Goal: Task Accomplishment & Management: Manage account settings

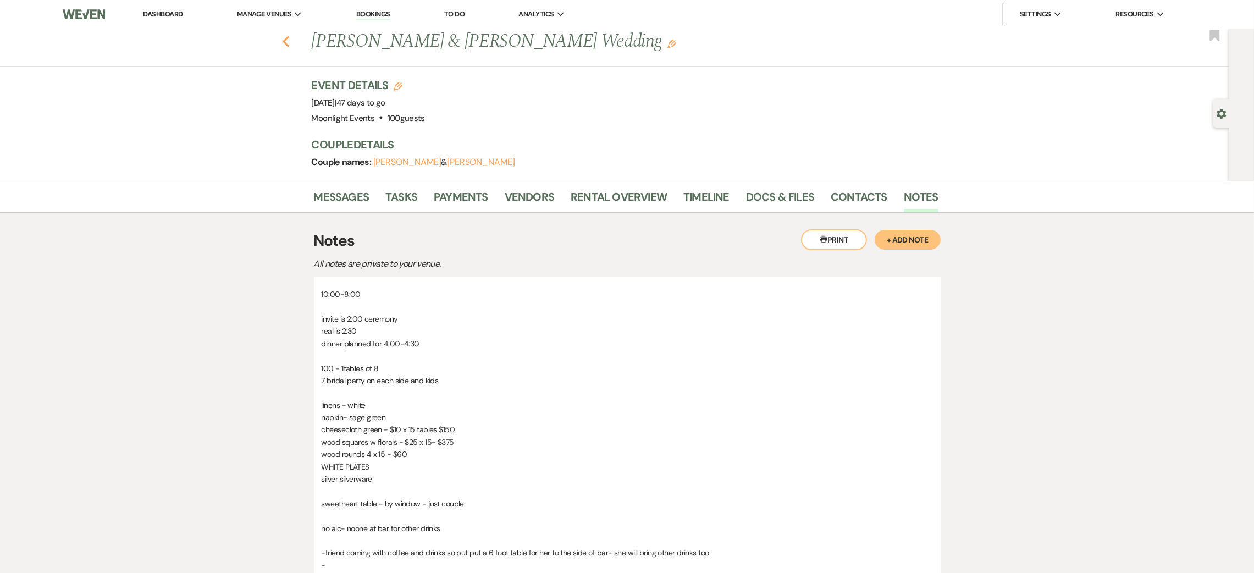
click at [288, 45] on icon "Previous" at bounding box center [286, 41] width 8 height 13
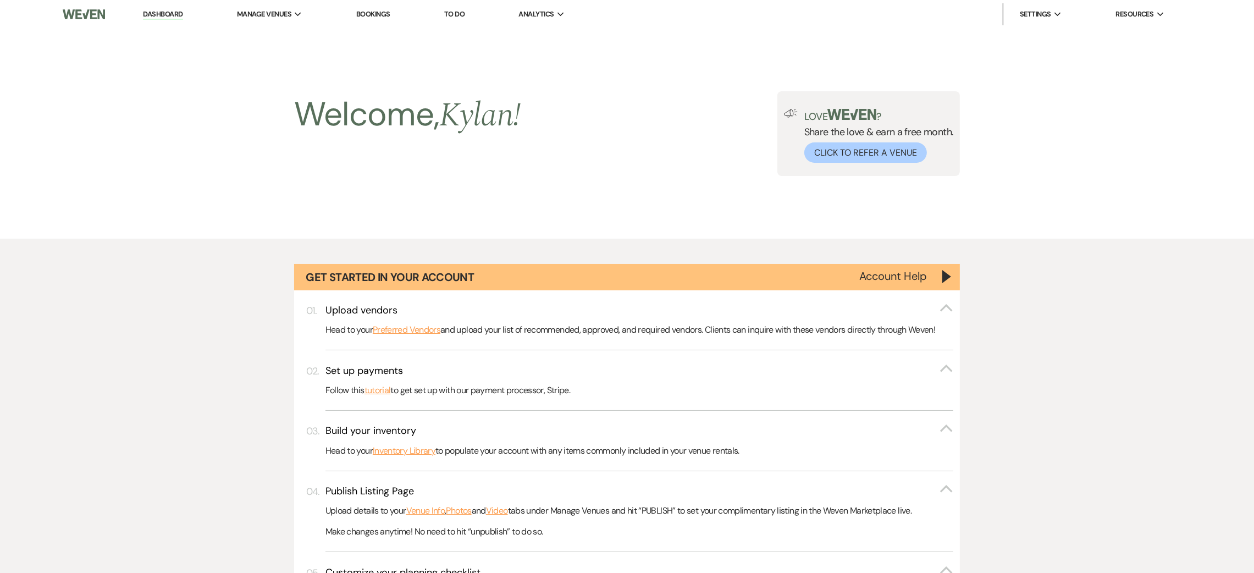
scroll to position [982, 0]
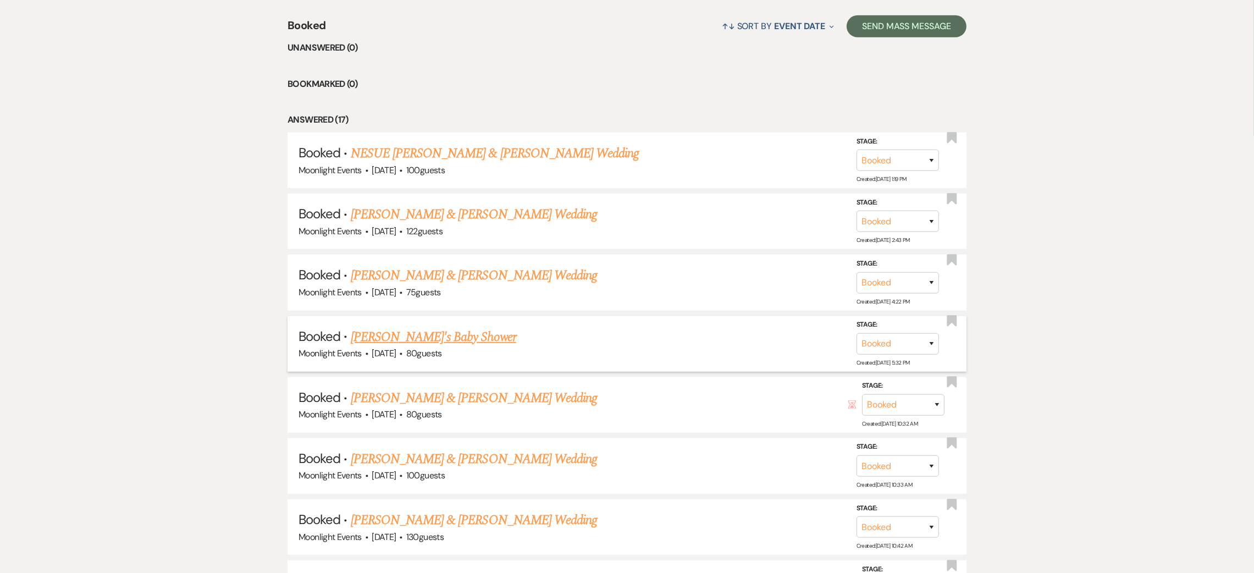
click at [400, 338] on link "[PERSON_NAME]'s Baby Shower" at bounding box center [433, 337] width 165 height 20
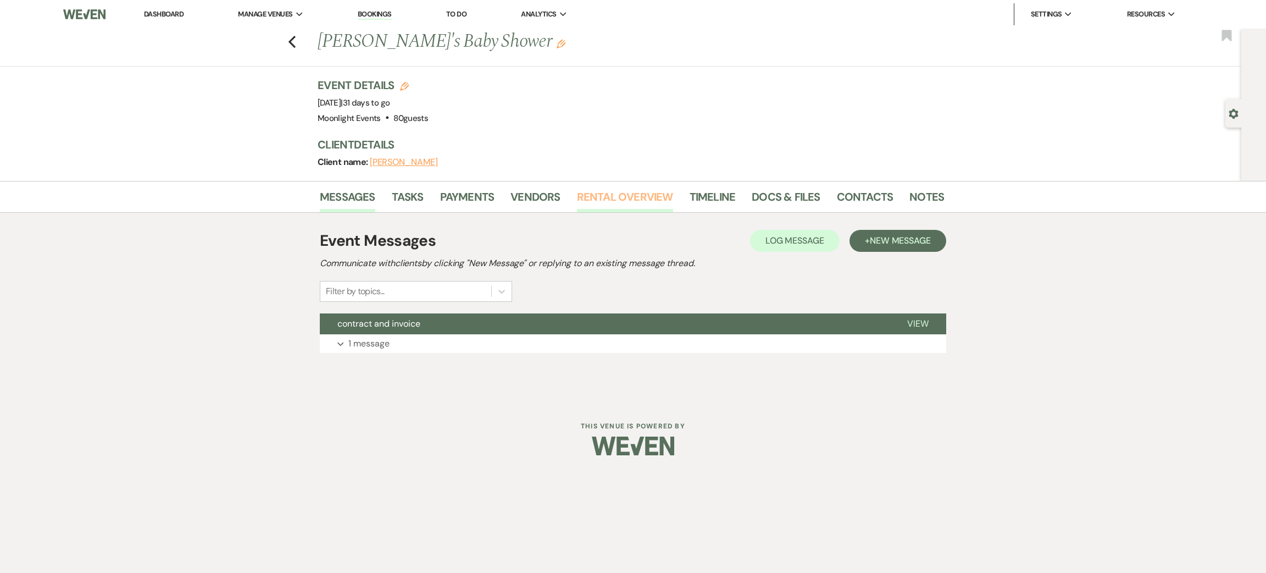
click at [600, 201] on link "Rental Overview" at bounding box center [625, 200] width 96 height 24
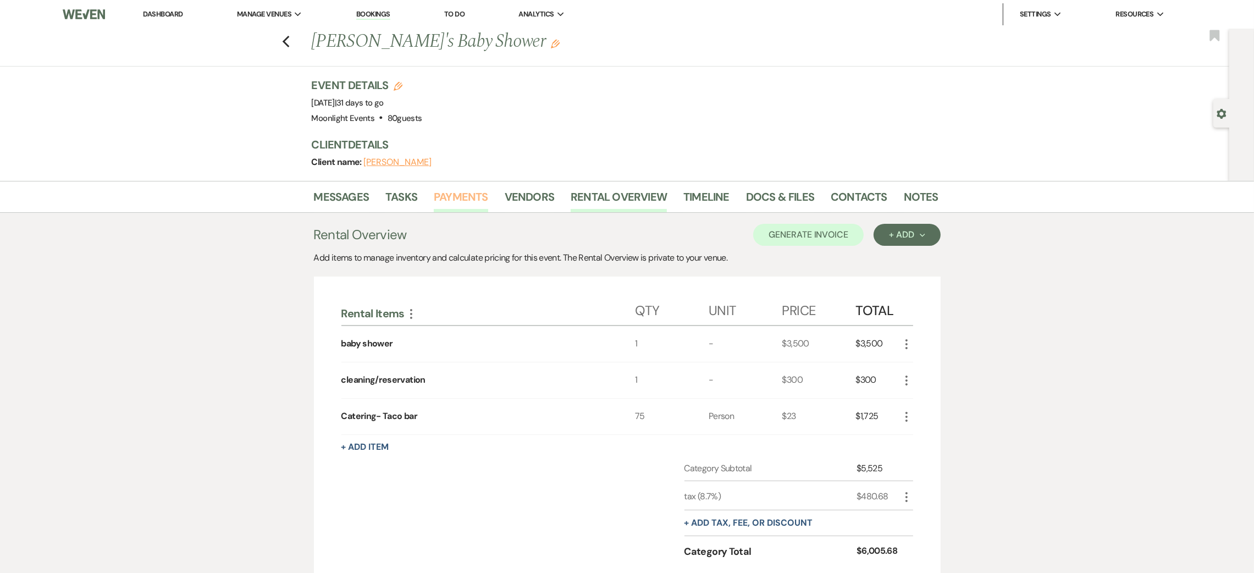
click at [463, 197] on link "Payments" at bounding box center [461, 200] width 54 height 24
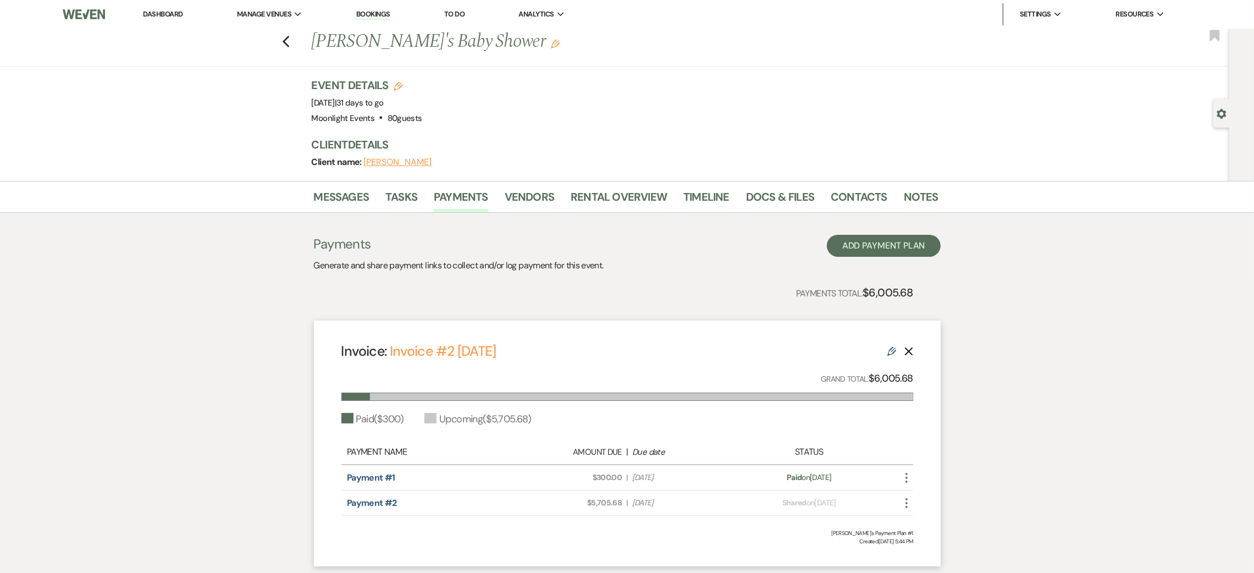
click at [297, 42] on div "Previous [PERSON_NAME]'s Baby Shower Edit Bookmark" at bounding box center [612, 48] width 1234 height 38
click at [290, 44] on icon "Previous" at bounding box center [286, 41] width 8 height 13
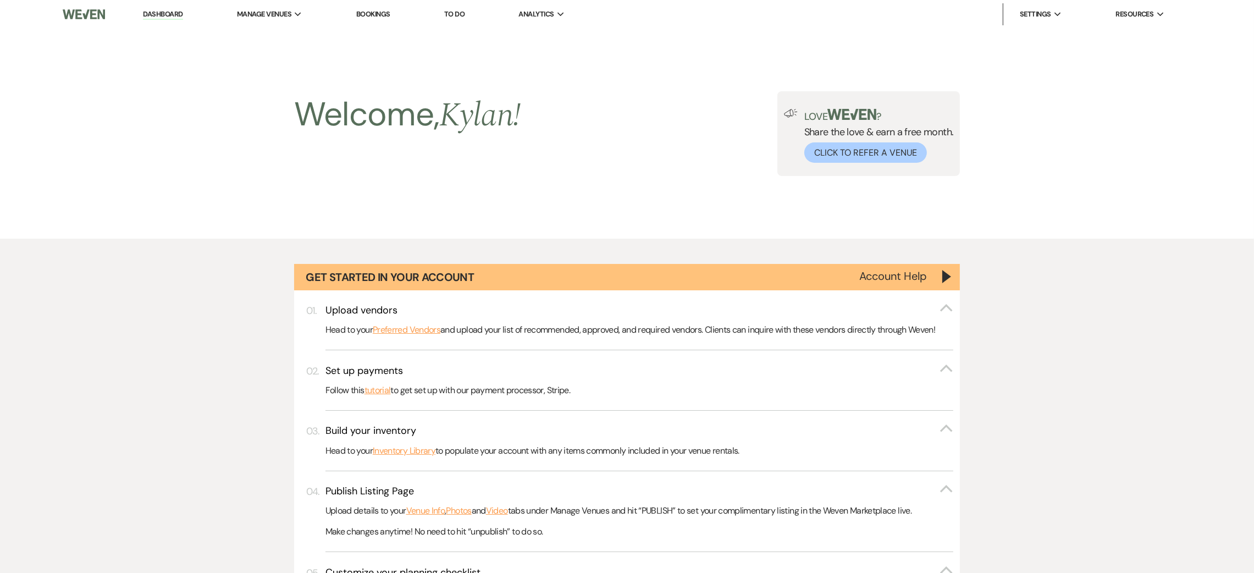
scroll to position [982, 0]
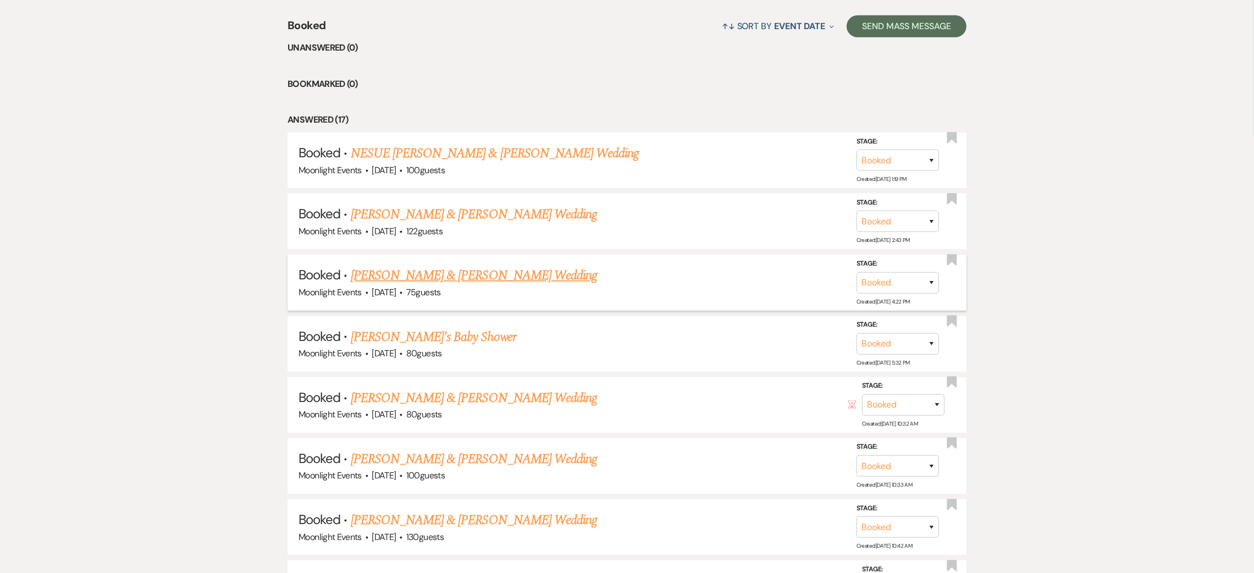
click at [408, 274] on link "[PERSON_NAME] & [PERSON_NAME] Wedding" at bounding box center [474, 275] width 246 height 20
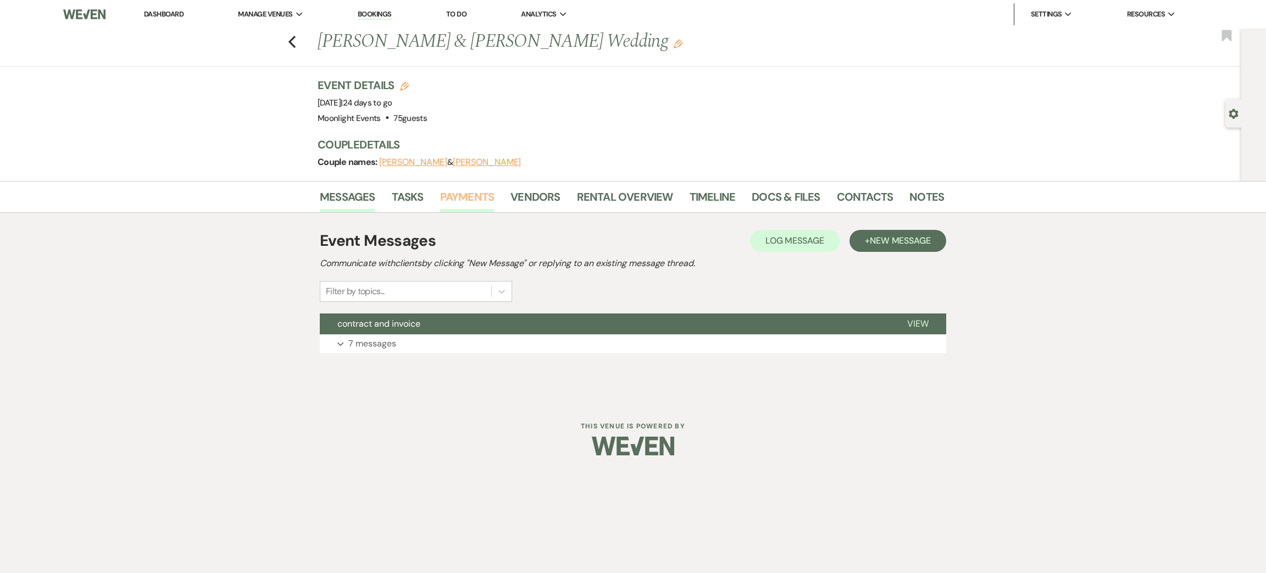
click at [470, 194] on link "Payments" at bounding box center [467, 200] width 54 height 24
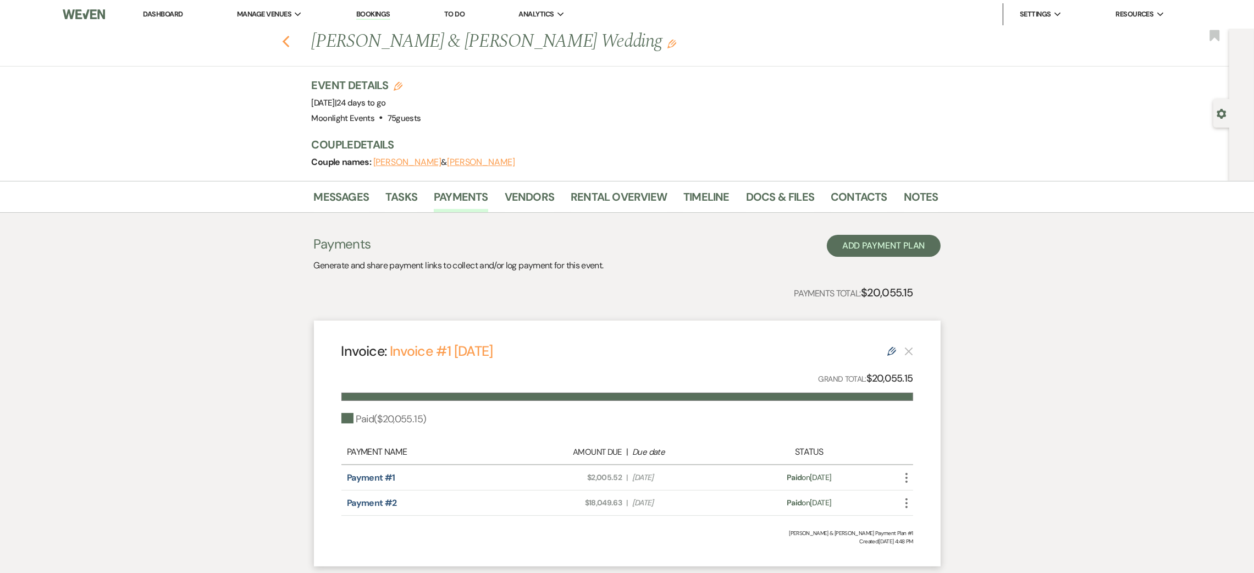
click at [290, 48] on icon "Previous" at bounding box center [286, 41] width 8 height 13
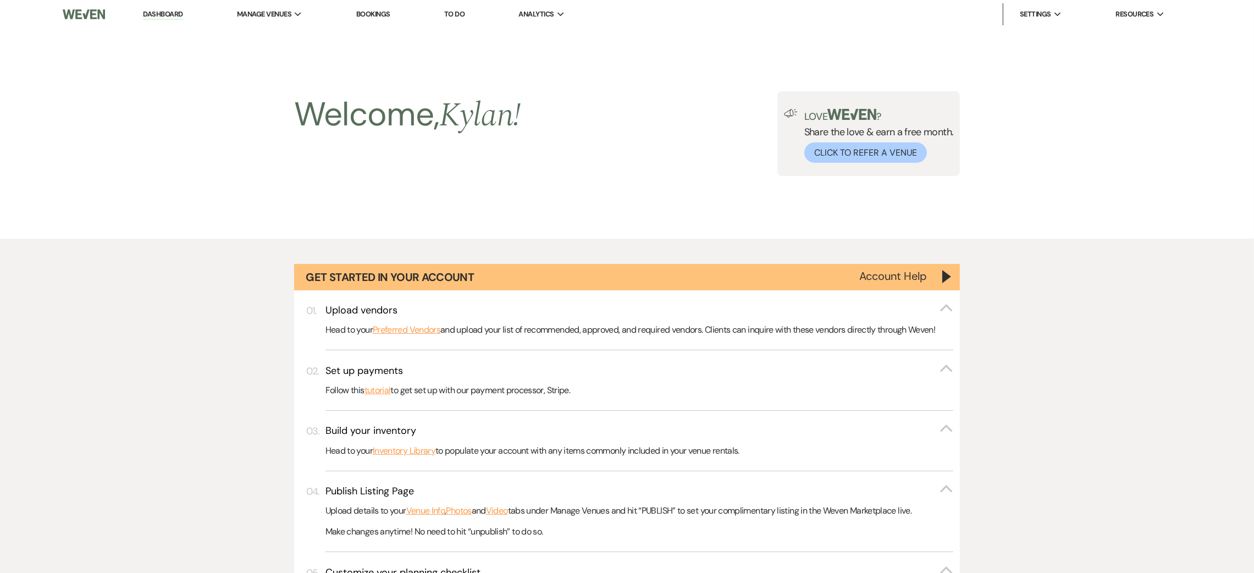
scroll to position [982, 0]
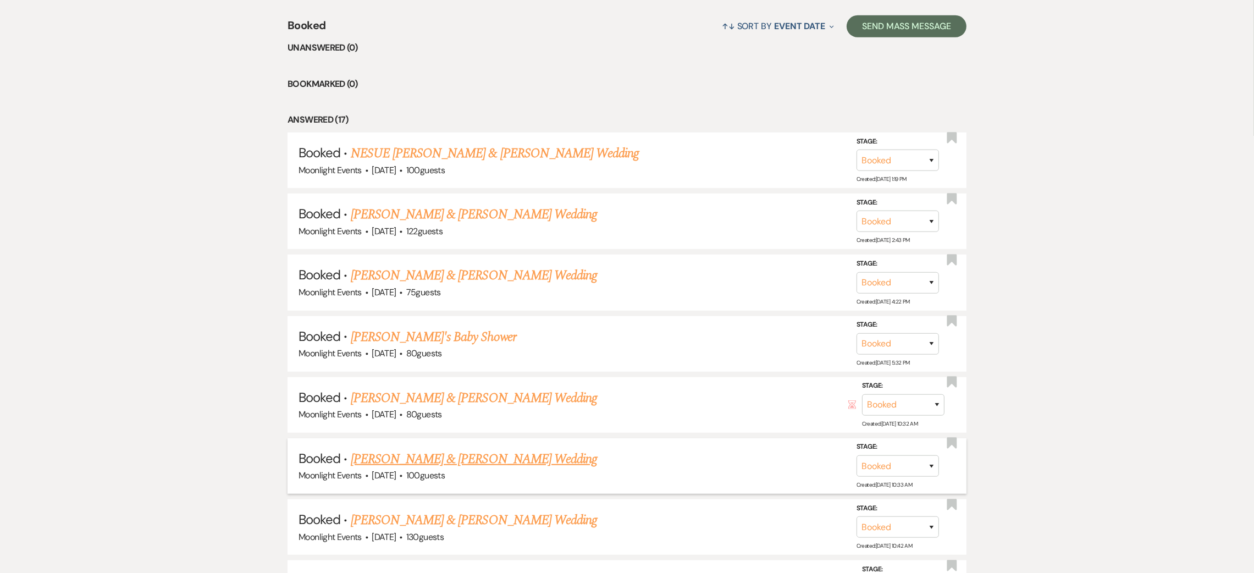
click at [418, 459] on link "[PERSON_NAME] & [PERSON_NAME] Wedding" at bounding box center [474, 459] width 246 height 20
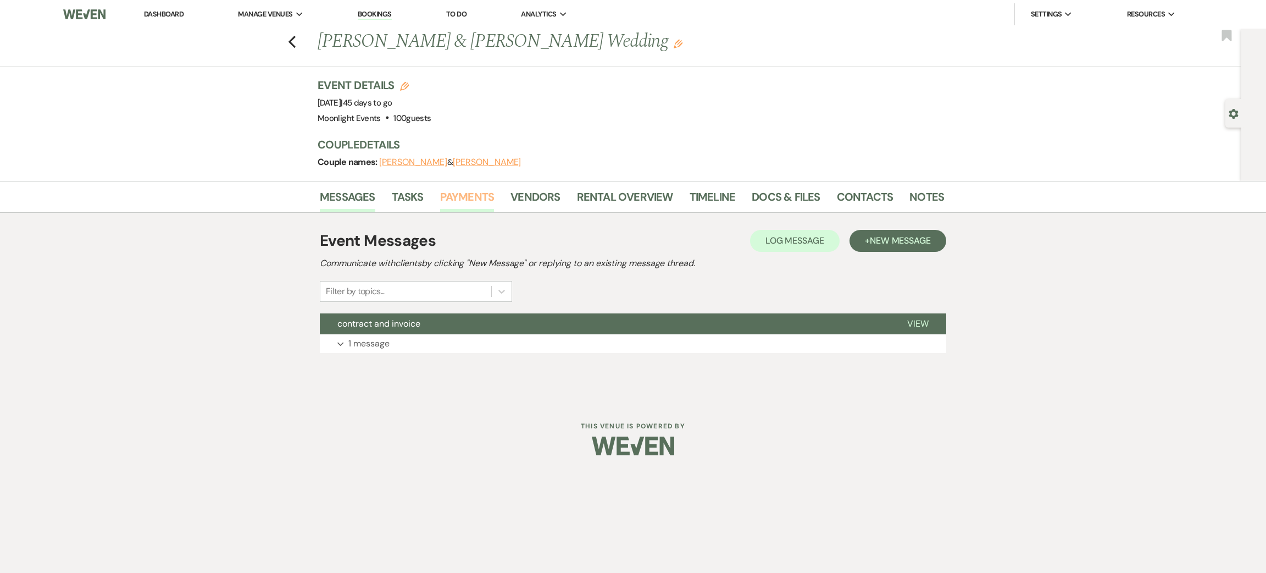
click at [492, 194] on link "Payments" at bounding box center [467, 200] width 54 height 24
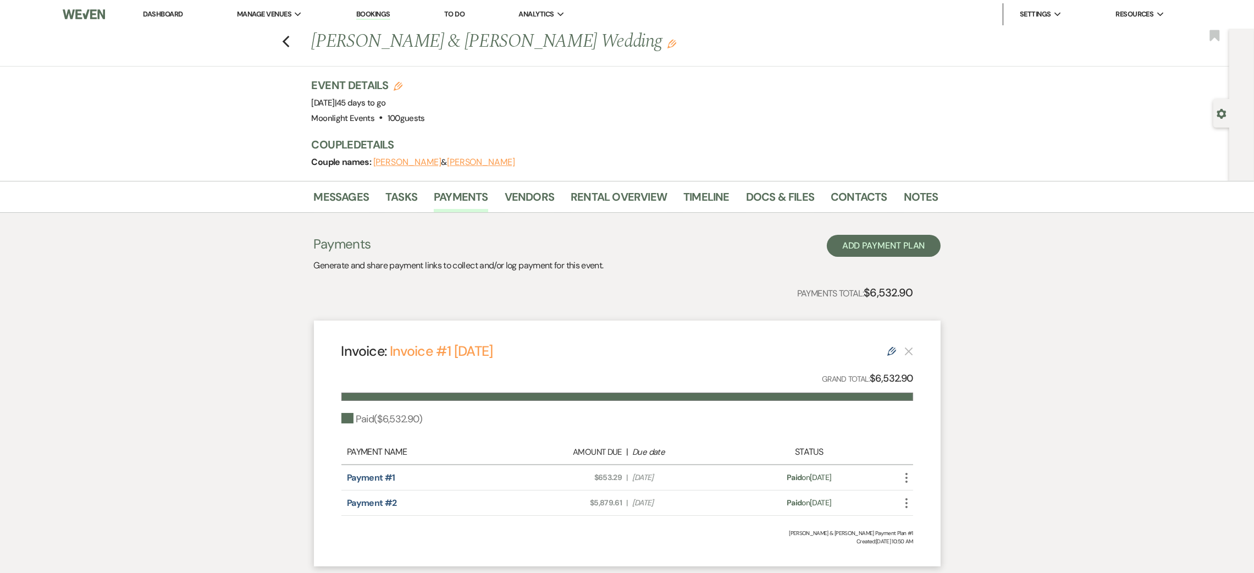
click at [286, 41] on div "Previous [PERSON_NAME] & [PERSON_NAME] Wedding Edit Bookmark" at bounding box center [612, 48] width 1234 height 38
click at [290, 41] on icon "Previous" at bounding box center [286, 41] width 8 height 13
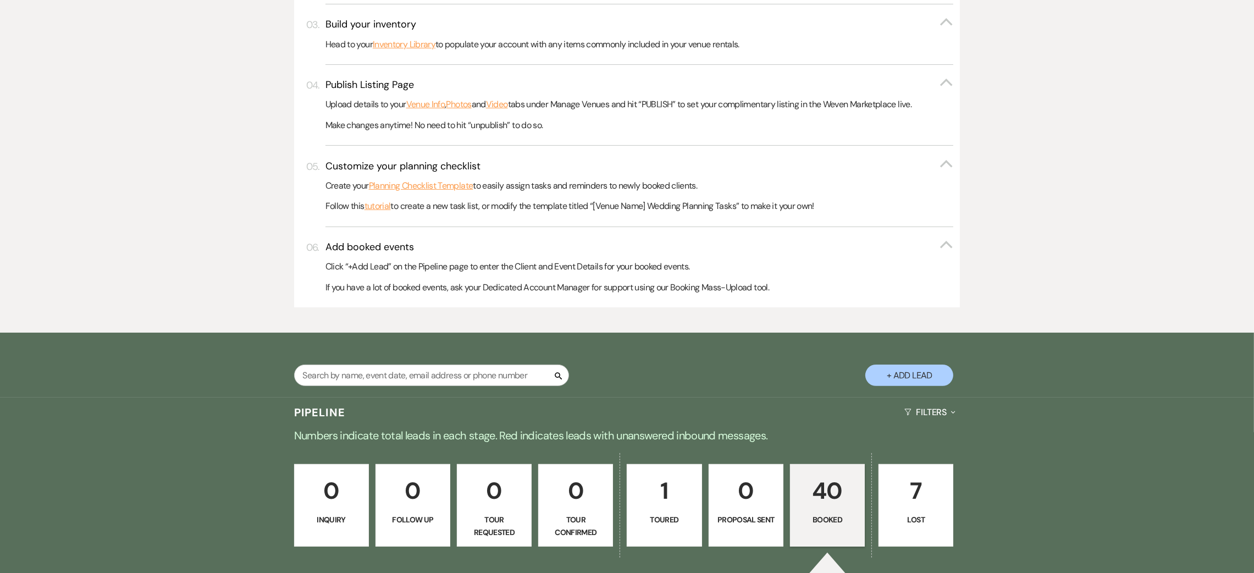
scroll to position [404, 0]
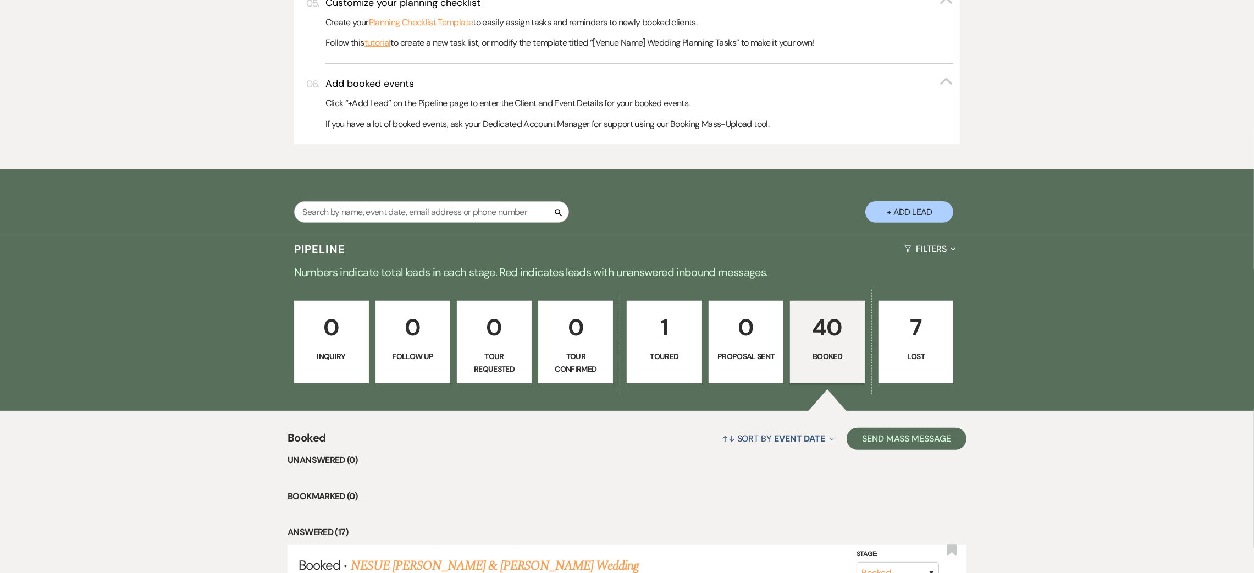
click at [842, 341] on p "40" at bounding box center [827, 327] width 60 height 37
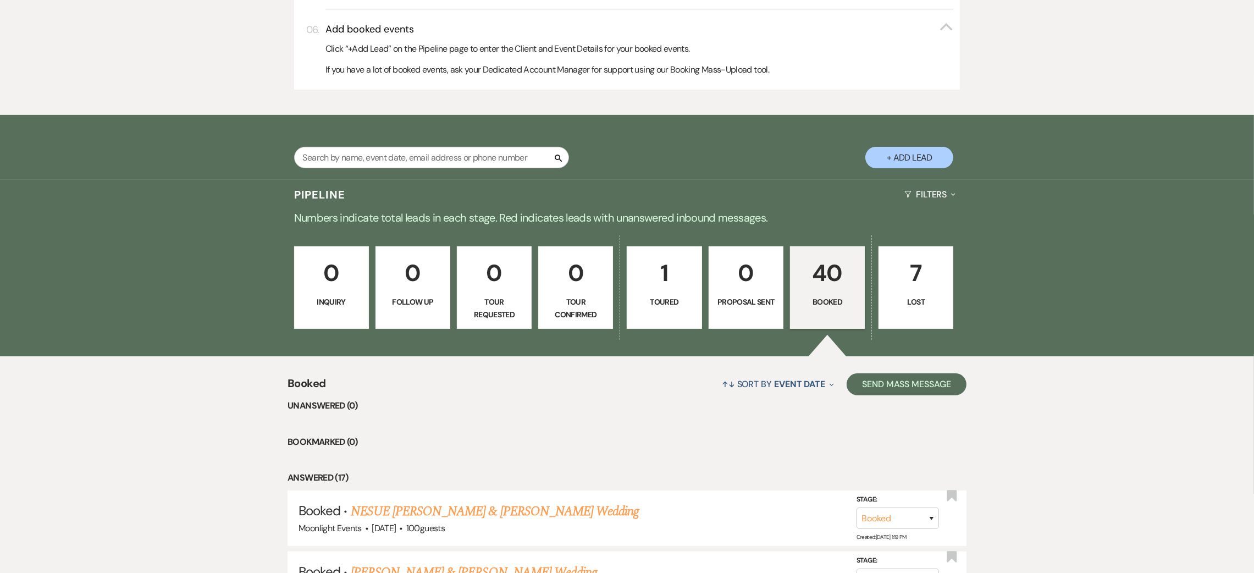
scroll to position [652, 0]
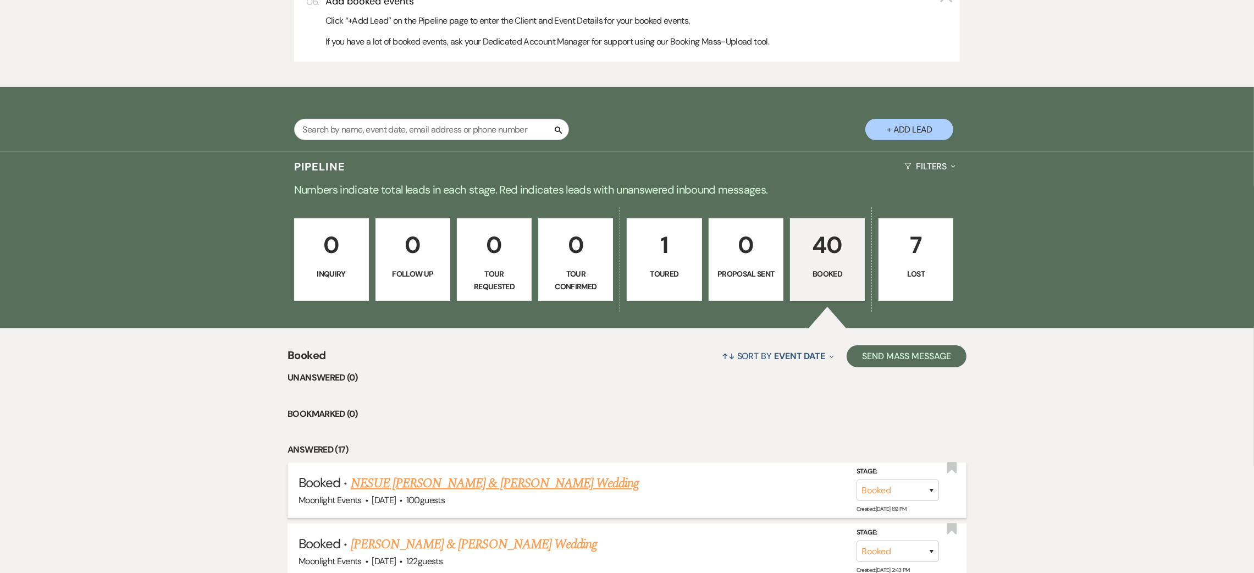
click at [469, 483] on link "NESUE [PERSON_NAME] & [PERSON_NAME] Wedding" at bounding box center [495, 483] width 289 height 20
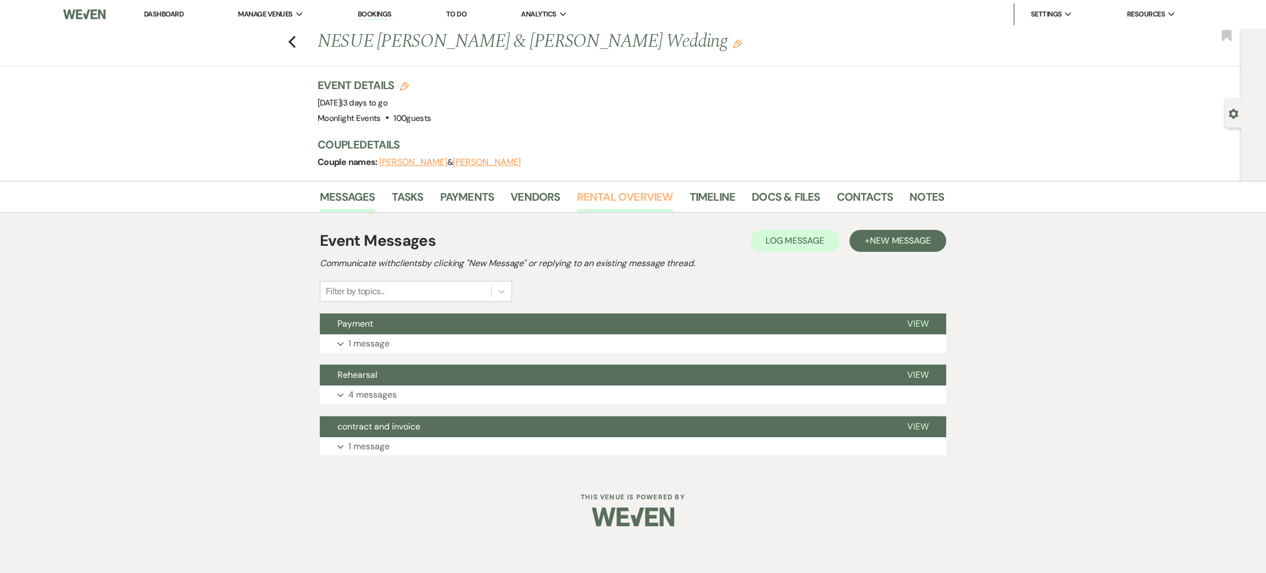
click at [651, 201] on link "Rental Overview" at bounding box center [625, 200] width 96 height 24
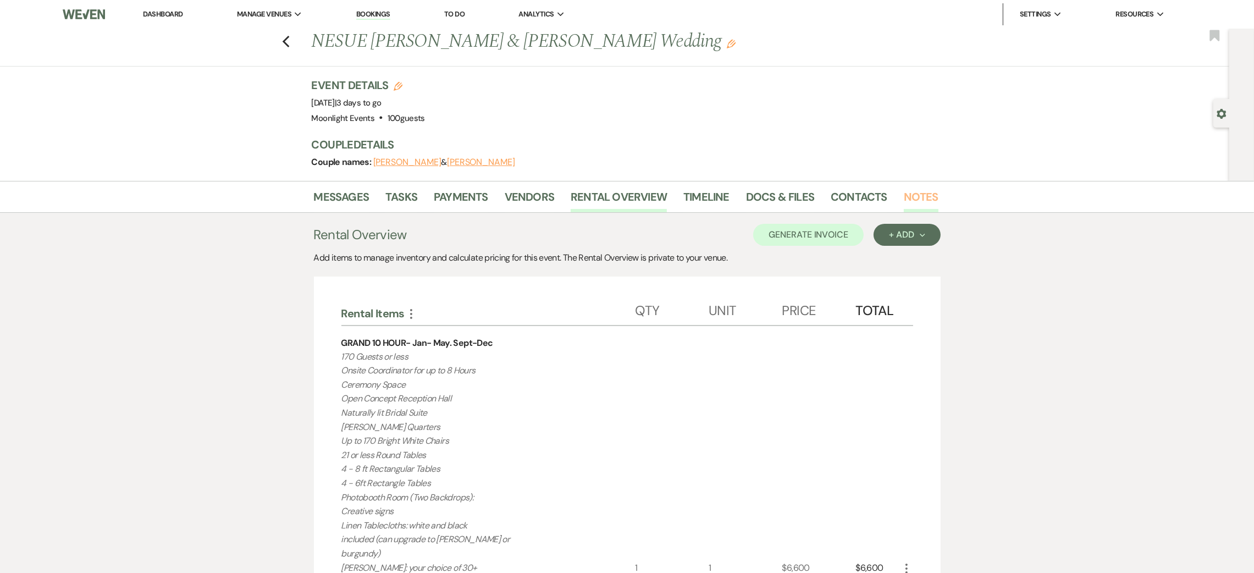
click at [926, 197] on link "Notes" at bounding box center [920, 200] width 35 height 24
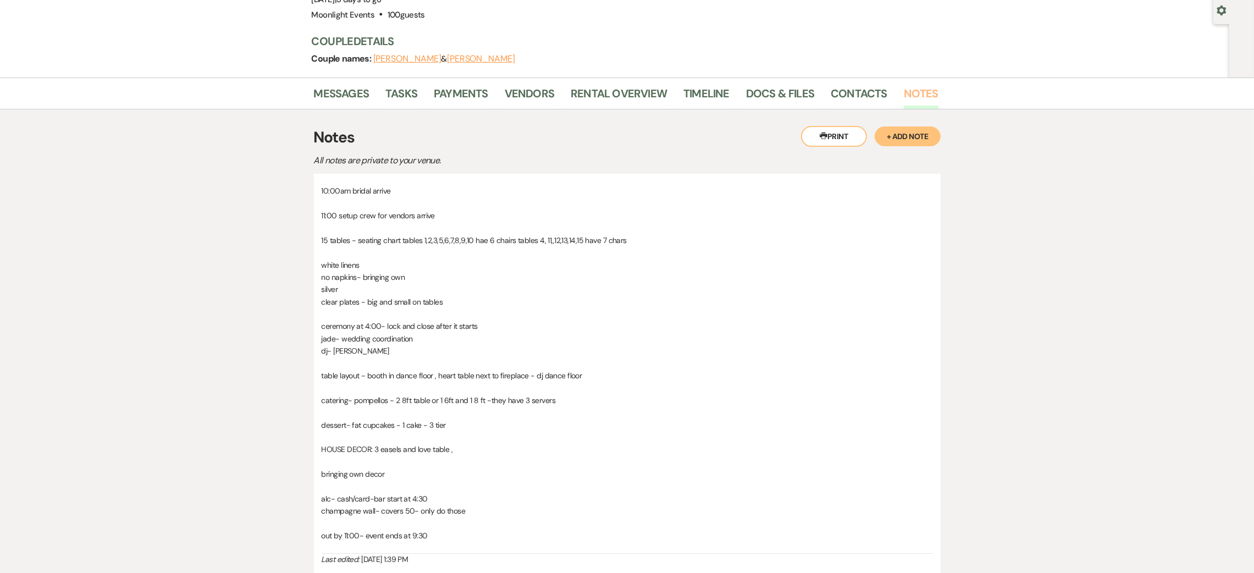
scroll to position [165, 0]
